Goal: Transaction & Acquisition: Purchase product/service

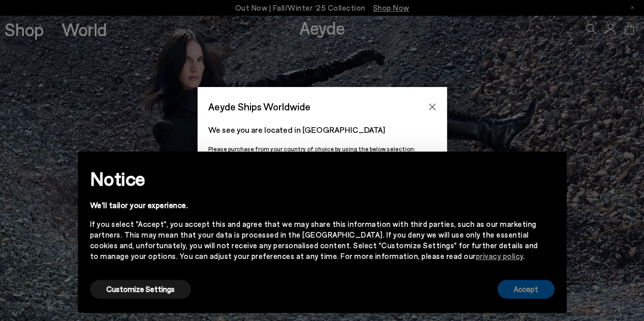
click at [519, 293] on button "Accept" at bounding box center [526, 289] width 57 height 19
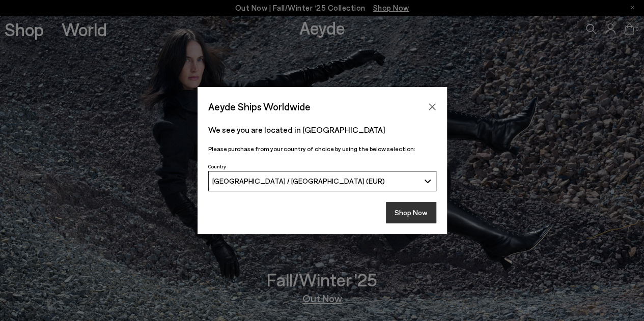
click at [411, 211] on button "Shop Now" at bounding box center [411, 212] width 50 height 21
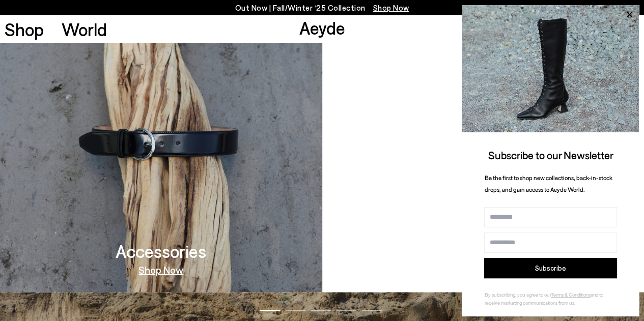
scroll to position [844, 0]
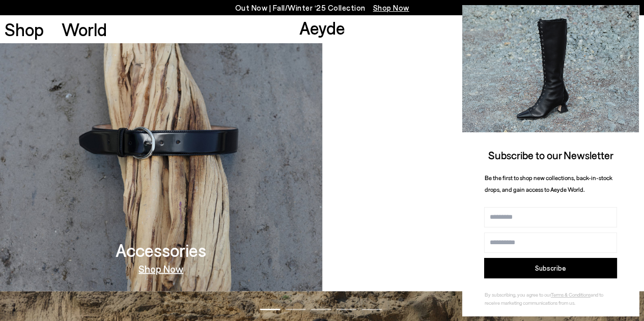
click at [630, 12] on icon at bounding box center [629, 14] width 13 height 13
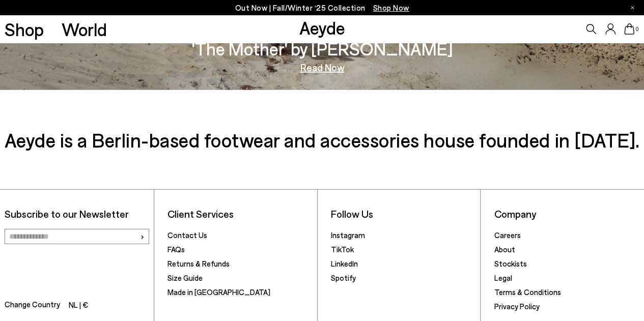
scroll to position [1466, 0]
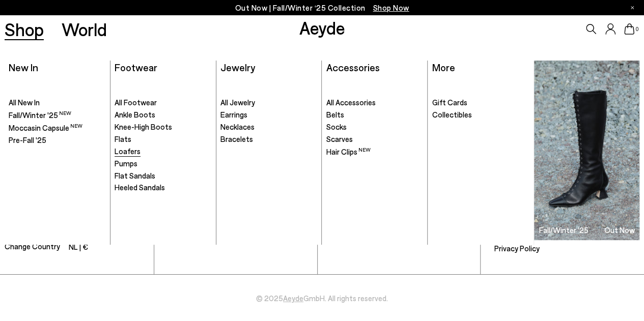
click at [134, 152] on span "Loafers" at bounding box center [128, 151] width 26 height 9
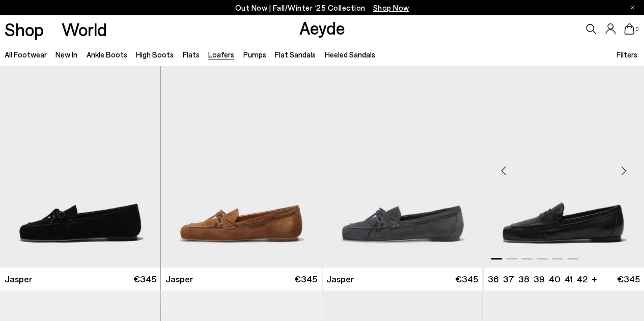
click at [623, 170] on div "Next slide" at bounding box center [624, 171] width 31 height 31
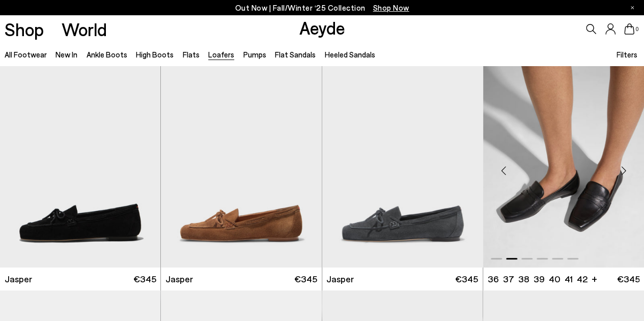
click at [623, 170] on div "Next slide" at bounding box center [624, 171] width 31 height 31
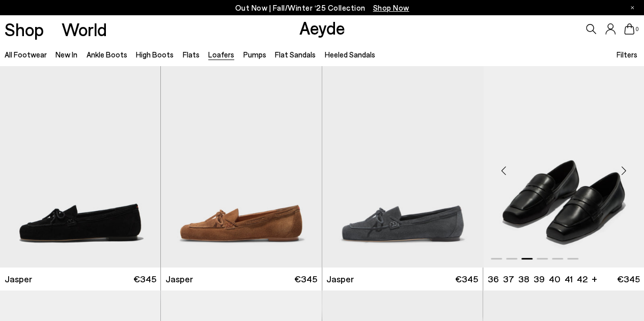
click at [623, 170] on div "Next slide" at bounding box center [624, 171] width 31 height 31
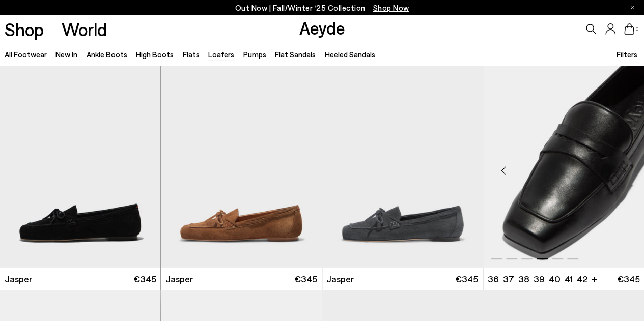
click at [623, 170] on div "Next slide" at bounding box center [624, 171] width 31 height 31
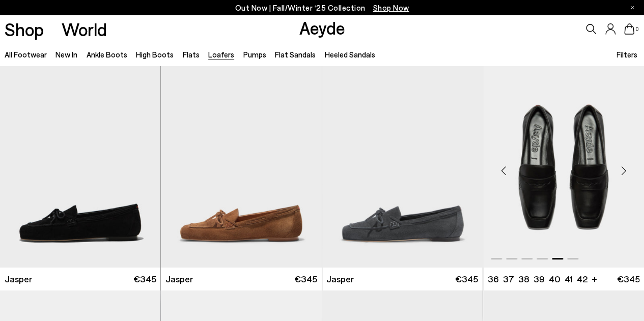
click at [573, 175] on img "5 / 6" at bounding box center [563, 167] width 161 height 202
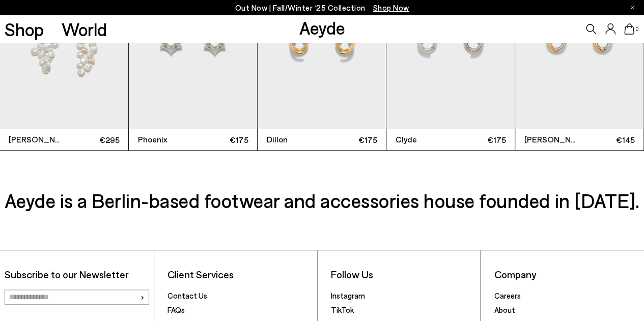
scroll to position [2355, 0]
